Goal: Task Accomplishment & Management: Manage account settings

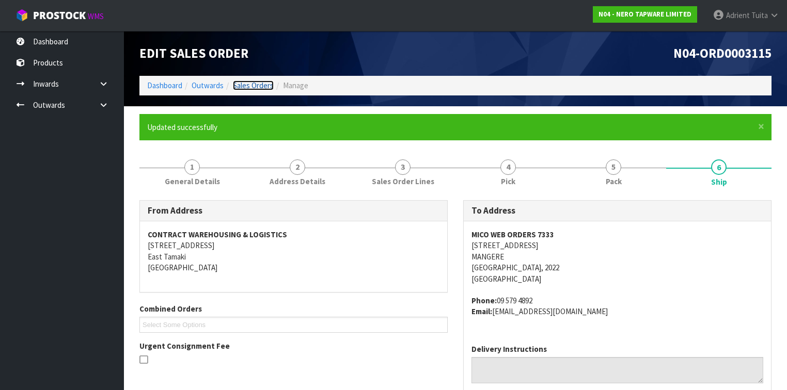
click at [256, 83] on link "Sales Orders" at bounding box center [253, 86] width 41 height 10
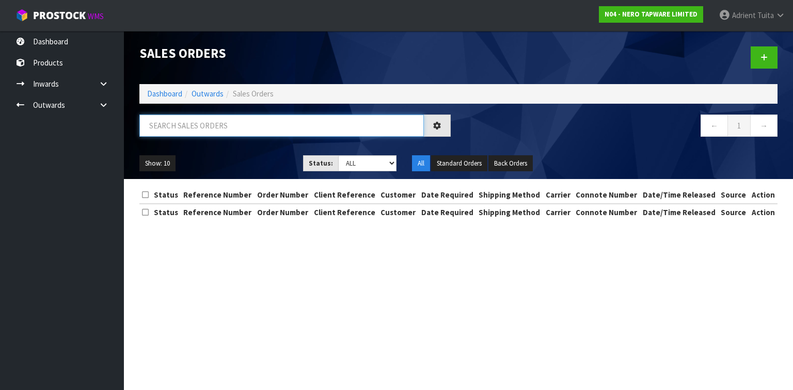
click at [252, 134] on input "text" at bounding box center [281, 126] width 284 height 22
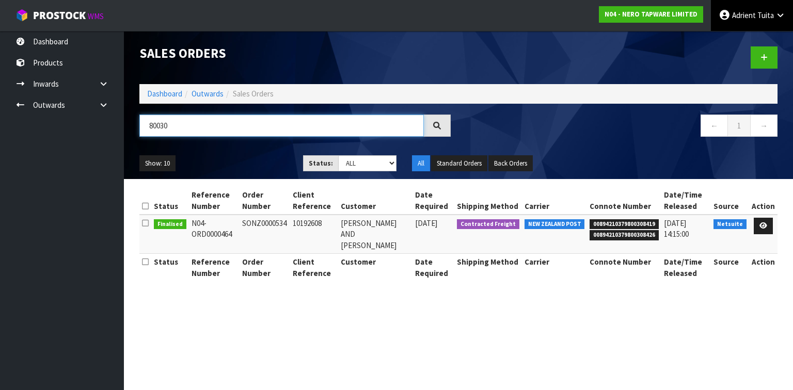
type input "80030"
click at [773, 19] on span "Tuita" at bounding box center [765, 15] width 17 height 10
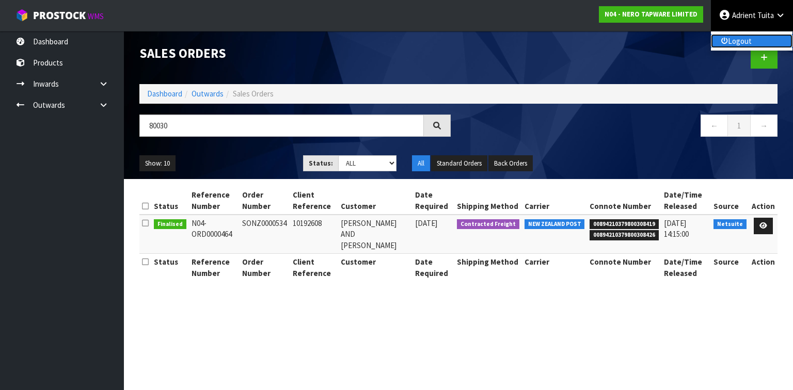
click at [749, 44] on link "Logout" at bounding box center [752, 41] width 82 height 14
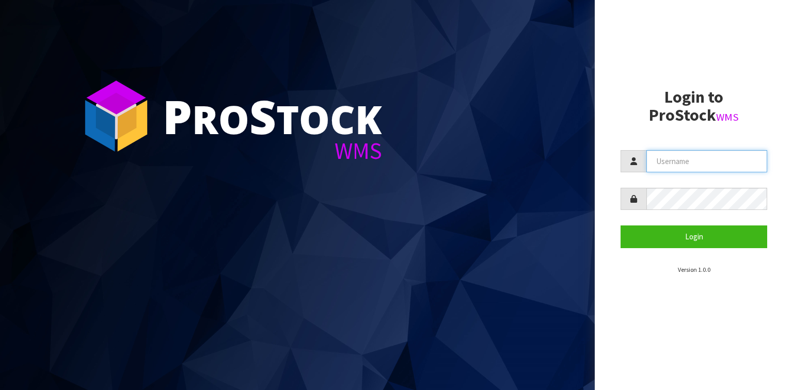
click at [666, 166] on input "text" at bounding box center [706, 161] width 121 height 22
type input "[PERSON_NAME]"
click at [620, 226] on button "Login" at bounding box center [693, 237] width 147 height 22
